Goal: Transaction & Acquisition: Download file/media

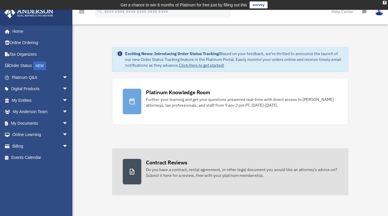
click at [140, 170] on div at bounding box center [132, 171] width 19 height 25
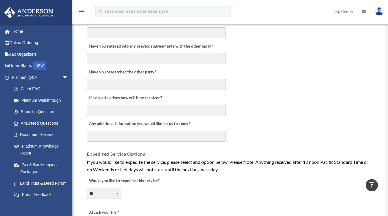
scroll to position [298, 0]
click at [48, 132] on link "Document Review" at bounding box center [42, 135] width 69 height 12
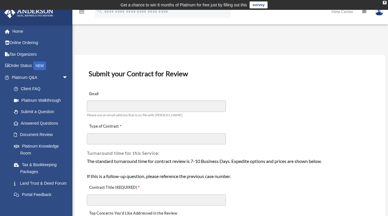
click at [381, 11] on img at bounding box center [379, 11] width 9 height 8
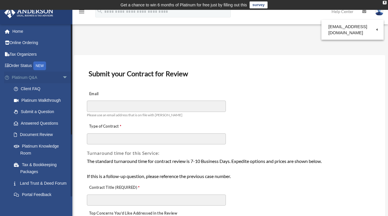
click at [62, 74] on span "arrow_drop_down" at bounding box center [68, 78] width 12 height 12
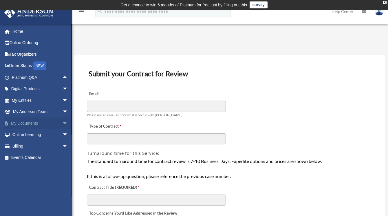
click at [54, 121] on link "My Documents arrow_drop_down" at bounding box center [40, 123] width 73 height 12
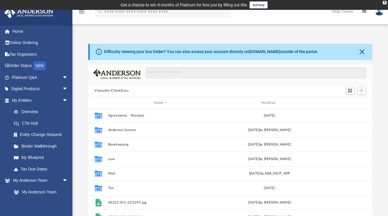
scroll to position [14, 0]
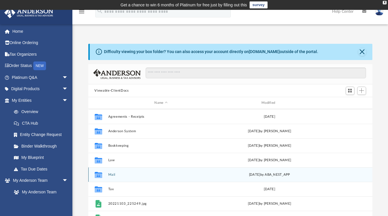
click at [262, 172] on div "Thu Sep 18 2025 by ABA_NEST_APP" at bounding box center [269, 174] width 106 height 5
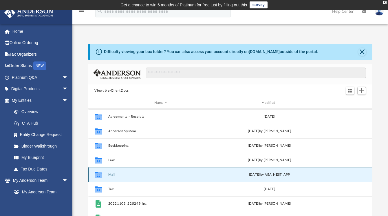
click at [216, 174] on div "Collaborated Folder Mail Thu Sep 18 2025 by ABA_NEST_APP" at bounding box center [230, 174] width 284 height 14
click at [108, 173] on button "Mail" at bounding box center [161, 175] width 106 height 4
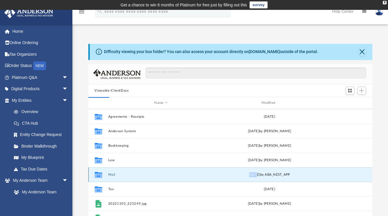
click at [108, 173] on button "Mail" at bounding box center [161, 175] width 106 height 4
click at [176, 87] on div "Viewable-ClientDocs" at bounding box center [230, 90] width 284 height 13
click at [110, 170] on div "Collaborated Folder Mail Thu Sep 18 2025 by ABA_NEST_APP" at bounding box center [230, 174] width 284 height 14
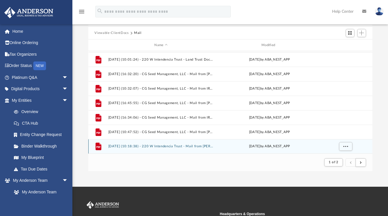
scroll to position [57, 0]
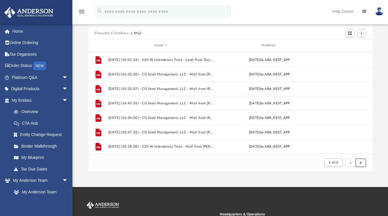
click at [361, 162] on span "submit" at bounding box center [361, 162] width 2 height 3
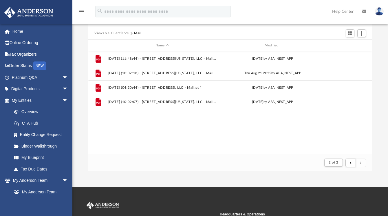
scroll to position [0, 0]
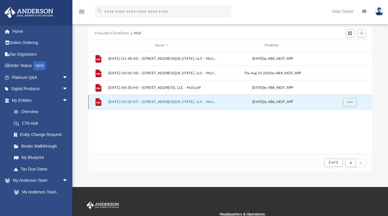
click at [171, 101] on button "2025.09.18 (10:02:07) - 24 West Michigan Avenue, LLC - Mail.pdf" at bounding box center [162, 102] width 108 height 4
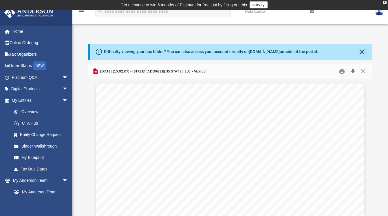
click at [353, 72] on button "Download" at bounding box center [353, 71] width 10 height 9
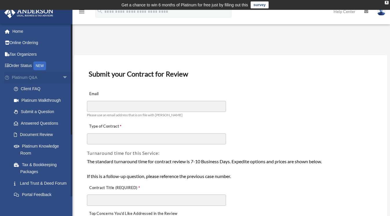
click at [62, 74] on span "arrow_drop_down" at bounding box center [68, 78] width 12 height 12
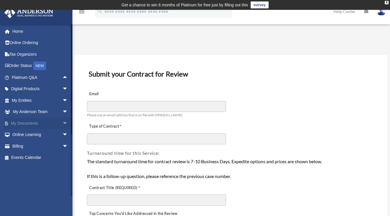
click at [39, 120] on link "My Documents arrow_drop_down" at bounding box center [40, 123] width 73 height 12
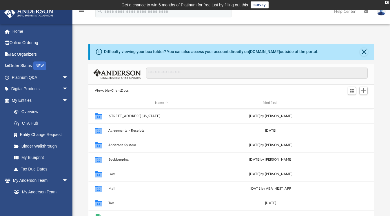
scroll to position [127, 281]
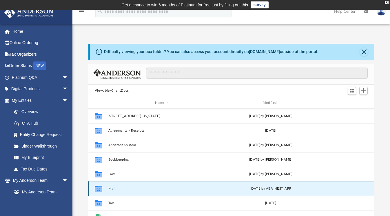
click at [115, 187] on button "Mail" at bounding box center [161, 188] width 107 height 4
click at [101, 187] on icon "grid" at bounding box center [99, 189] width 8 height 6
click at [111, 187] on button "Mail" at bounding box center [161, 188] width 107 height 4
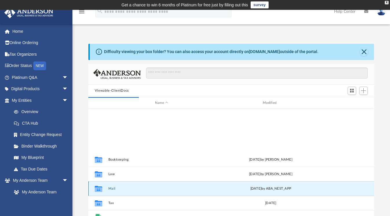
scroll to position [64, 0]
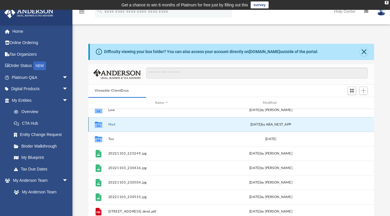
click at [113, 123] on button "Mail" at bounding box center [161, 124] width 107 height 4
click at [114, 123] on button "Mail" at bounding box center [161, 124] width 107 height 4
click at [250, 124] on div "[DATE] by ABA_NEST_APP" at bounding box center [270, 124] width 107 height 5
click at [116, 122] on div "Collaborated Folder Mail [DATE] by ABA_NEST_APP" at bounding box center [230, 124] width 285 height 14
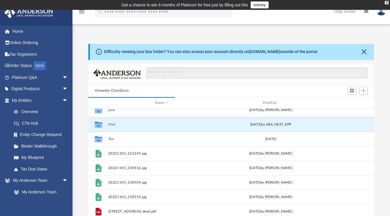
click at [380, 12] on img at bounding box center [381, 11] width 9 height 8
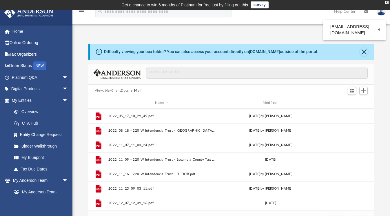
scroll to position [5, 4]
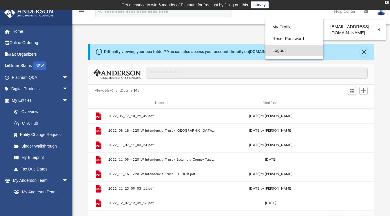
click at [282, 47] on link "Logout" at bounding box center [294, 51] width 58 height 12
